Goal: Task Accomplishment & Management: Manage account settings

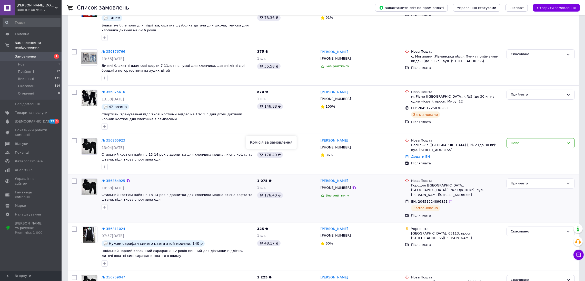
scroll to position [192, 0]
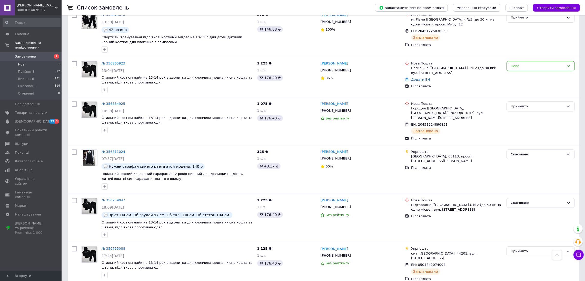
click at [34, 61] on li "Нові 1" at bounding box center [31, 64] width 63 height 7
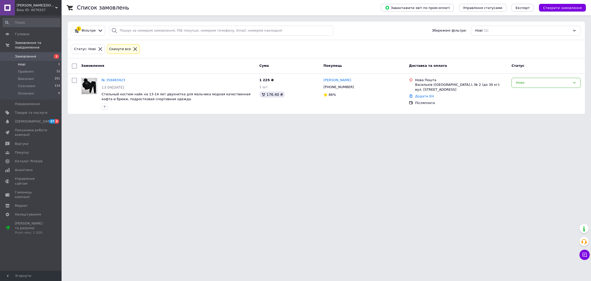
click at [31, 8] on div "Ваш ID: 4076207" at bounding box center [39, 10] width 45 height 5
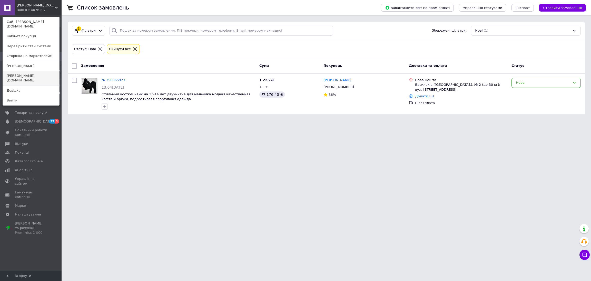
click at [19, 71] on link "[PERSON_NAME][DOMAIN_NAME]" at bounding box center [31, 78] width 56 height 14
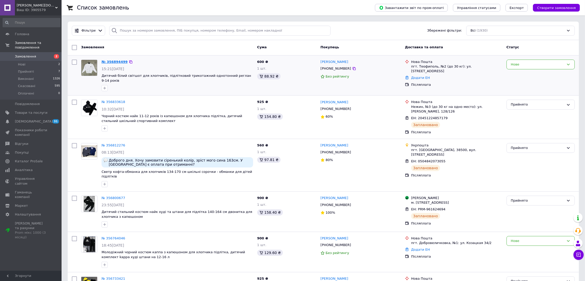
click at [120, 60] on link "№ 356894499" at bounding box center [115, 62] width 26 height 4
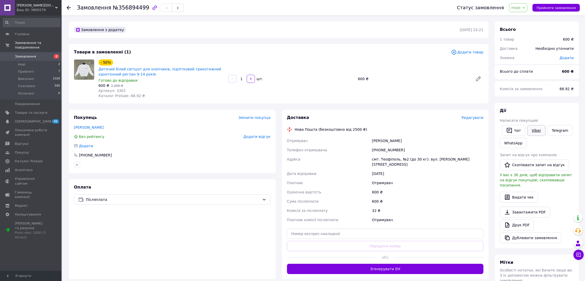
click at [535, 131] on link "Viber" at bounding box center [537, 130] width 18 height 11
click at [30, 61] on li "Нові 2" at bounding box center [31, 64] width 63 height 7
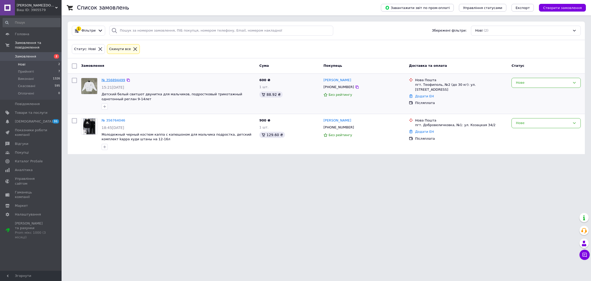
click at [118, 81] on link "№ 356894499" at bounding box center [114, 80] width 24 height 4
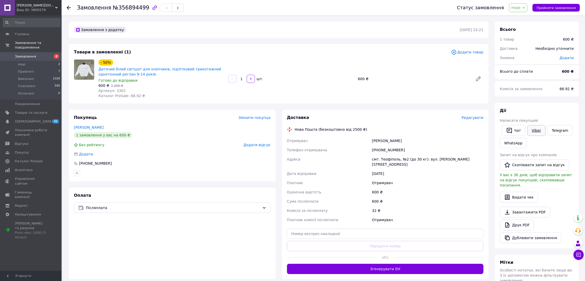
click at [532, 131] on link "Viber" at bounding box center [537, 130] width 18 height 11
click at [540, 131] on link "Viber" at bounding box center [537, 130] width 18 height 11
click at [28, 61] on li "Нові 2" at bounding box center [31, 64] width 63 height 7
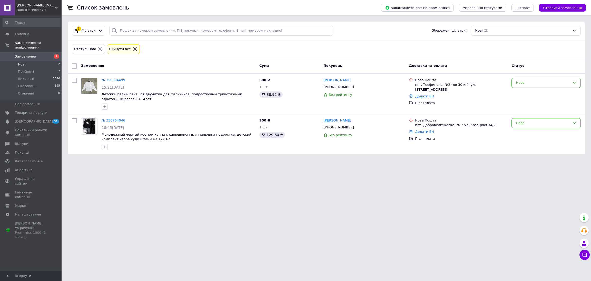
click at [30, 11] on div "Ваш ID: 3905579" at bounding box center [39, 10] width 45 height 5
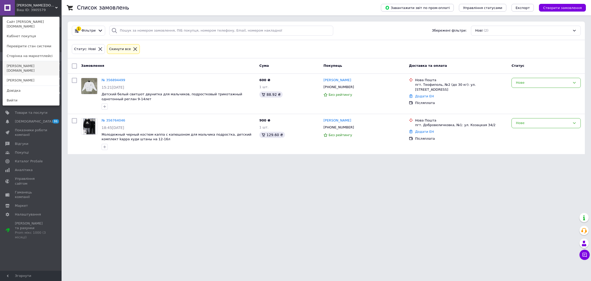
click at [24, 61] on link "[PERSON_NAME][DOMAIN_NAME]" at bounding box center [31, 68] width 56 height 14
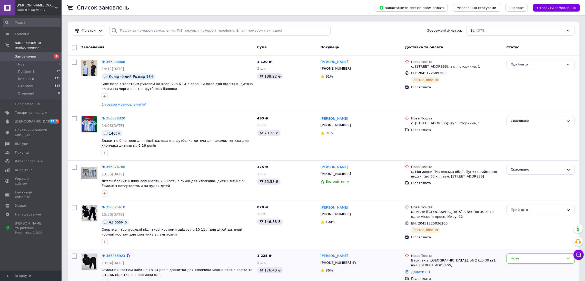
click at [116, 256] on link "№ 356865923" at bounding box center [114, 256] width 24 height 4
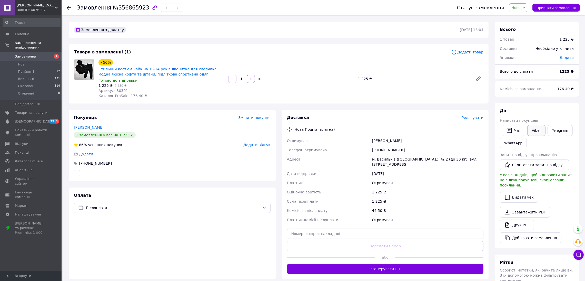
click at [538, 131] on link "Viber" at bounding box center [537, 130] width 18 height 11
click at [20, 62] on span "Нові" at bounding box center [21, 64] width 7 height 5
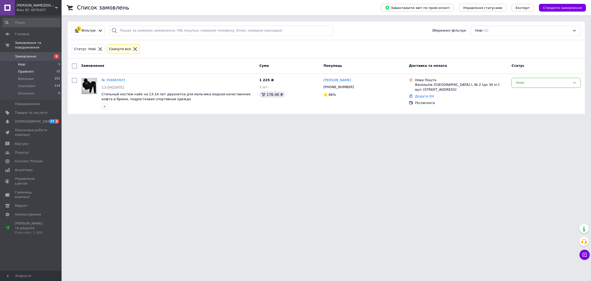
click at [27, 69] on span "Прийняті" at bounding box center [26, 71] width 16 height 5
